Goal: Transaction & Acquisition: Purchase product/service

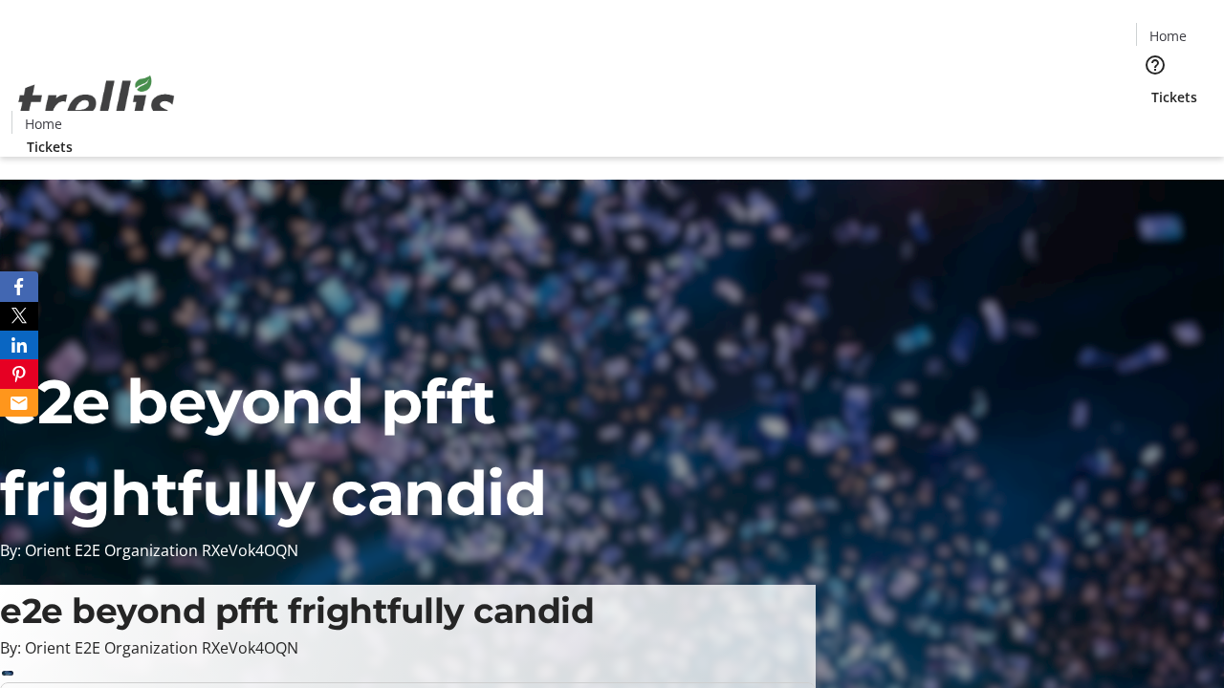
click at [1151, 87] on span "Tickets" at bounding box center [1174, 97] width 46 height 20
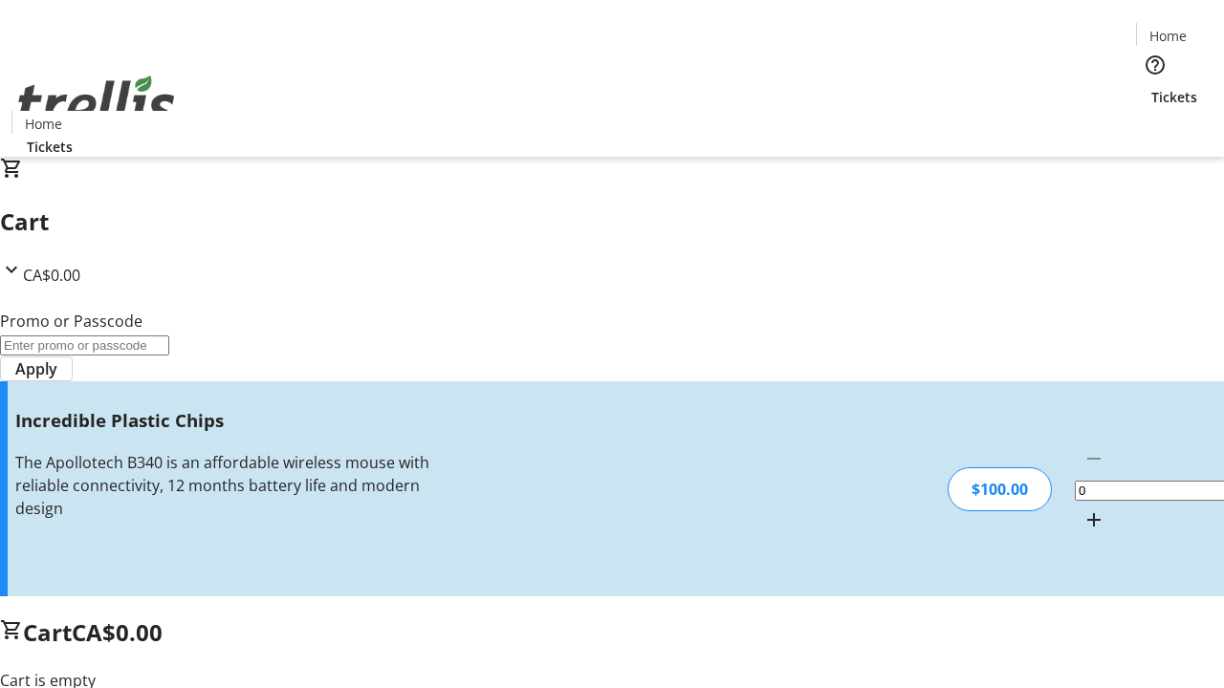
click at [1082, 509] on mat-icon "Increment by one" at bounding box center [1093, 520] width 23 height 23
type input "1"
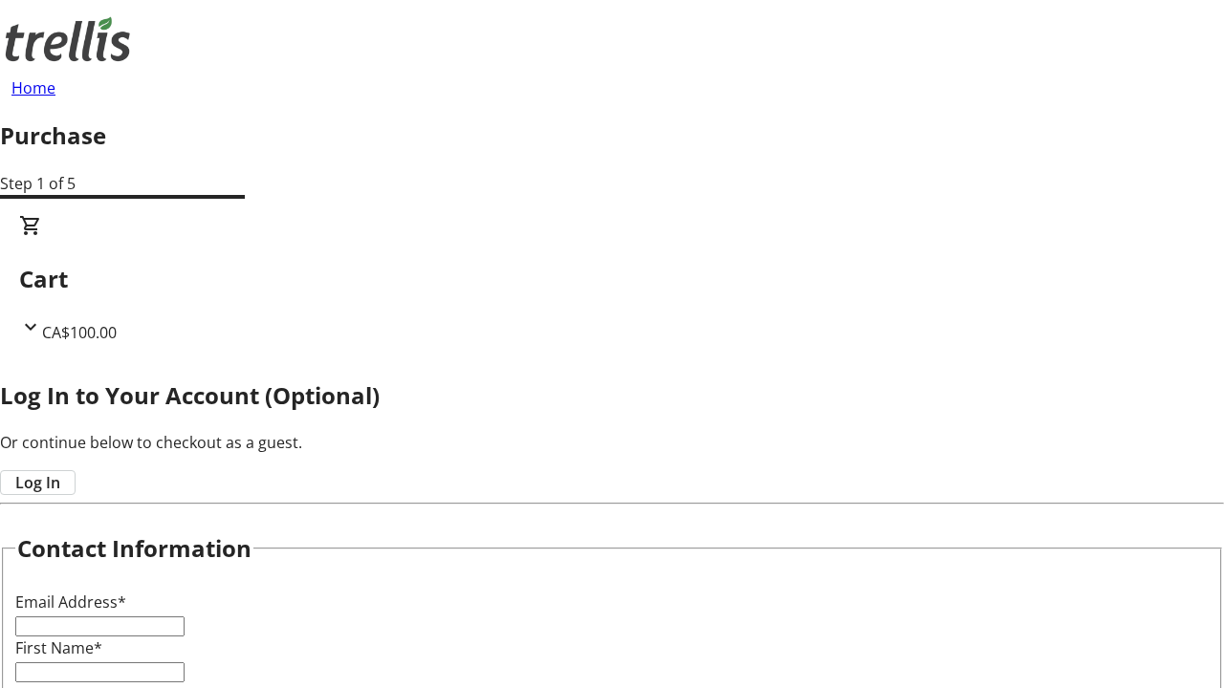
type input "FREE"
type input "[PERSON_NAME][EMAIL_ADDRESS][PERSON_NAME][DOMAIN_NAME]"
type input "[PERSON_NAME]"
